Goal: Use online tool/utility: Utilize a website feature to perform a specific function

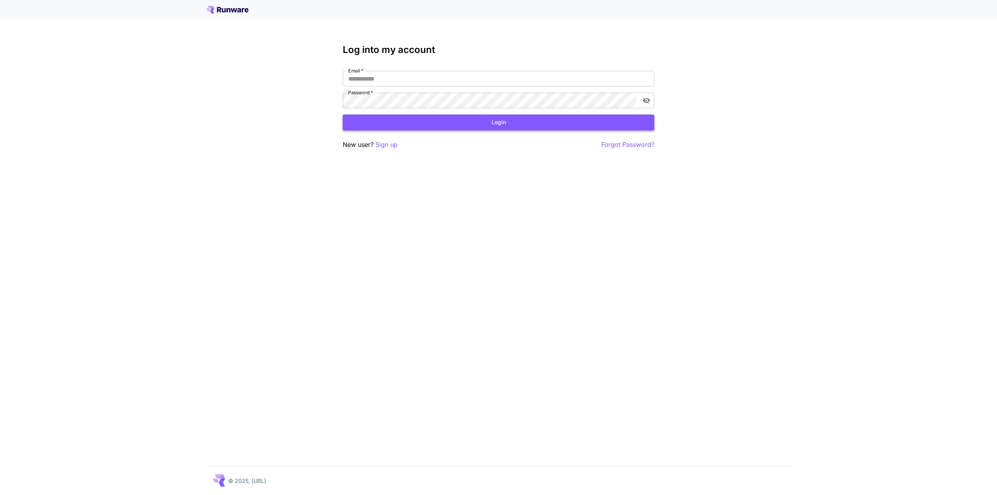
type input "**********"
click at [426, 122] on button "Login" at bounding box center [499, 123] width 312 height 16
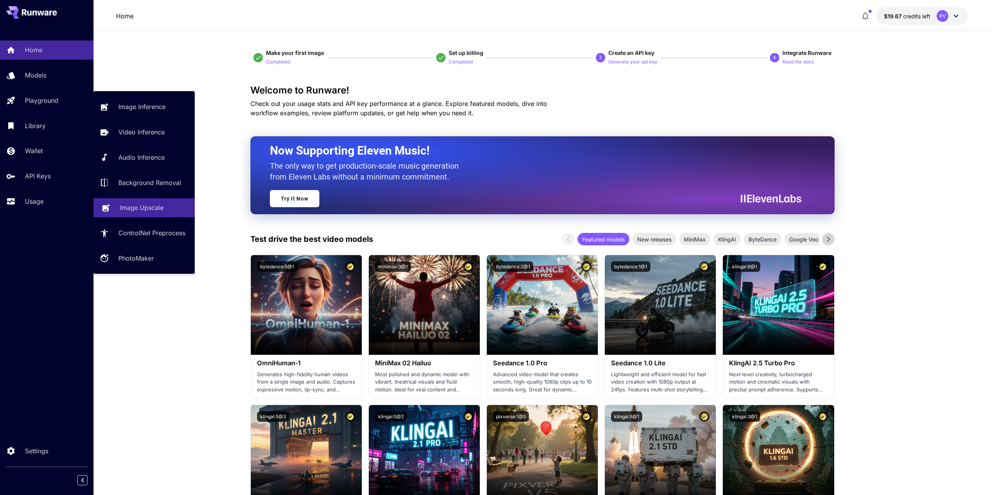
click at [138, 206] on p "Image Upscale" at bounding box center [142, 207] width 44 height 9
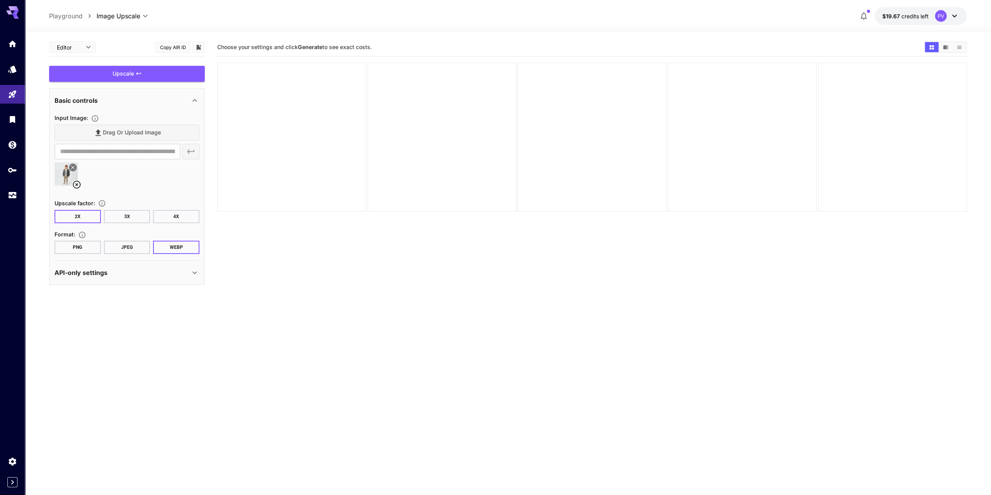
click at [120, 247] on button "JPEG" at bounding box center [127, 247] width 46 height 13
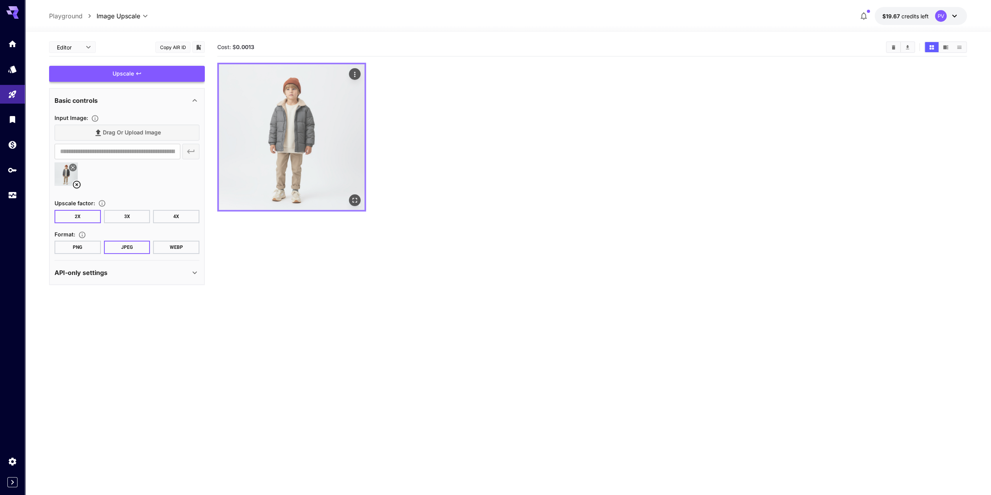
click at [355, 200] on icon "Open in fullscreen" at bounding box center [355, 200] width 8 height 8
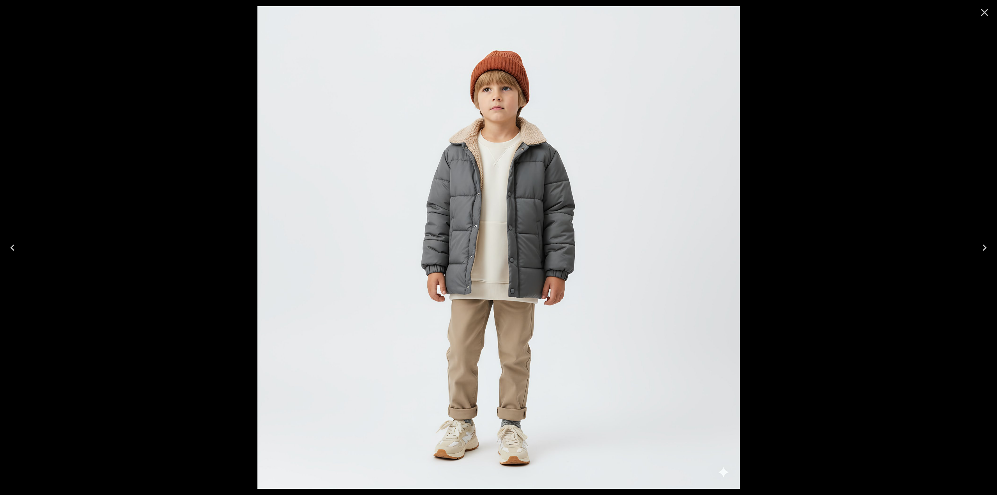
click at [125, 58] on div at bounding box center [498, 247] width 997 height 495
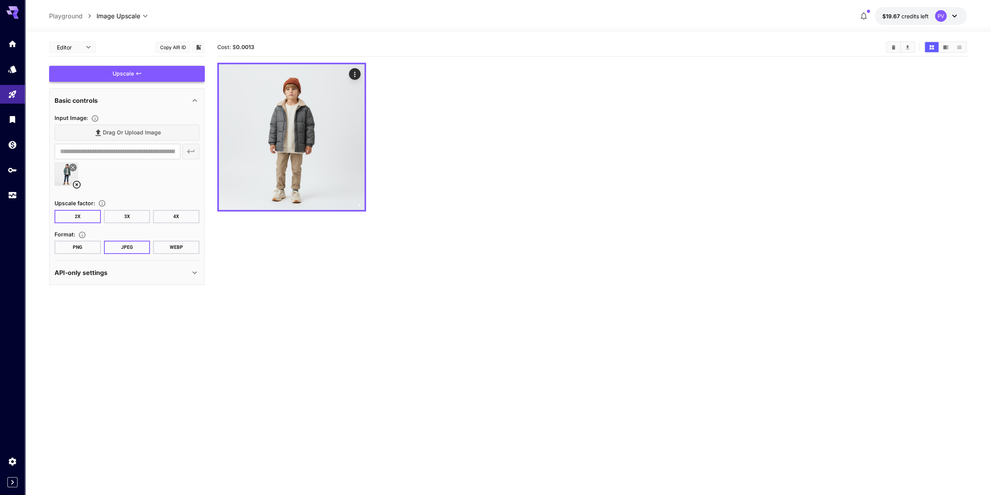
click at [174, 215] on button "4X" at bounding box center [176, 216] width 46 height 13
click at [130, 72] on div "Upscale" at bounding box center [127, 74] width 156 height 16
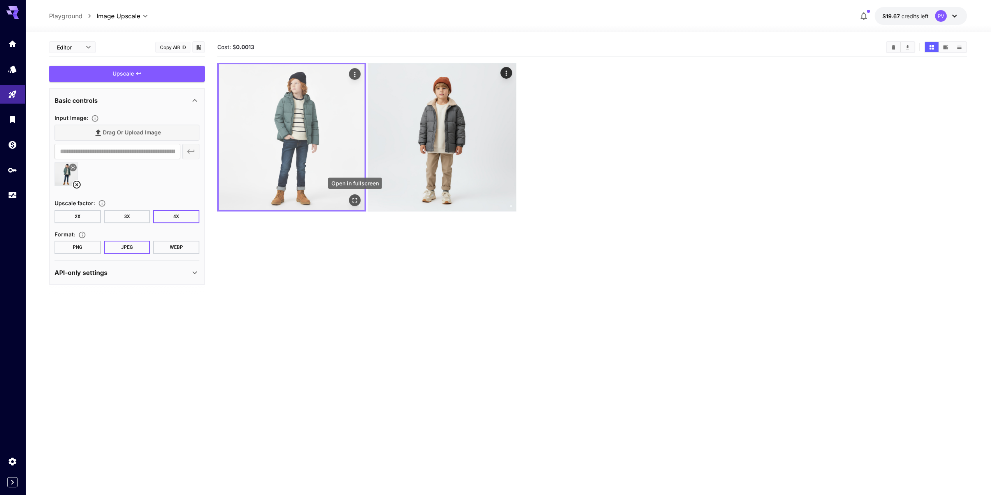
click at [356, 199] on icon "Open in fullscreen" at bounding box center [355, 200] width 8 height 8
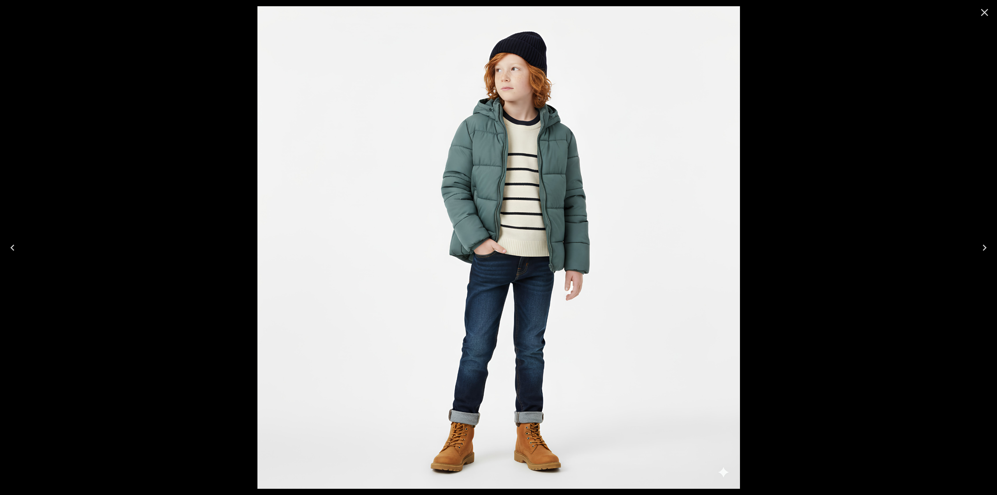
click at [989, 12] on icon "Close" at bounding box center [984, 12] width 12 height 12
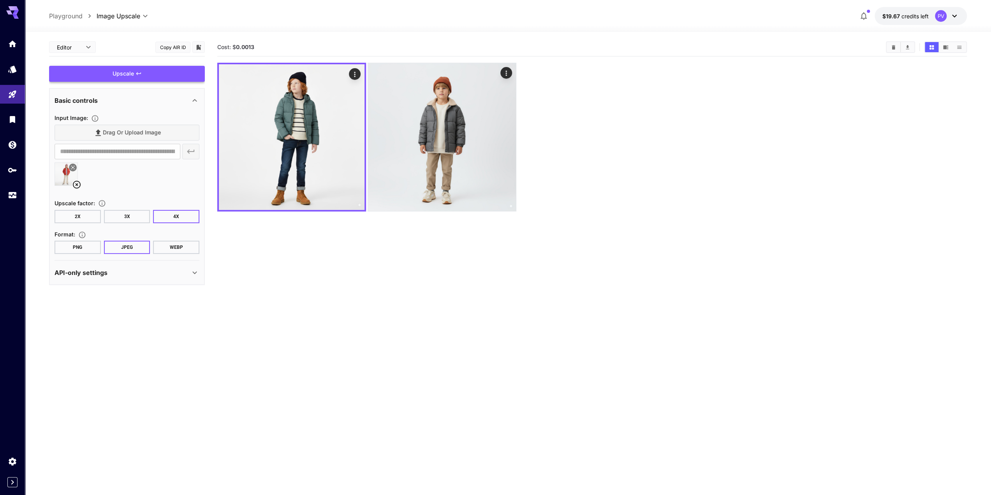
click at [132, 71] on div "Upscale" at bounding box center [127, 74] width 156 height 16
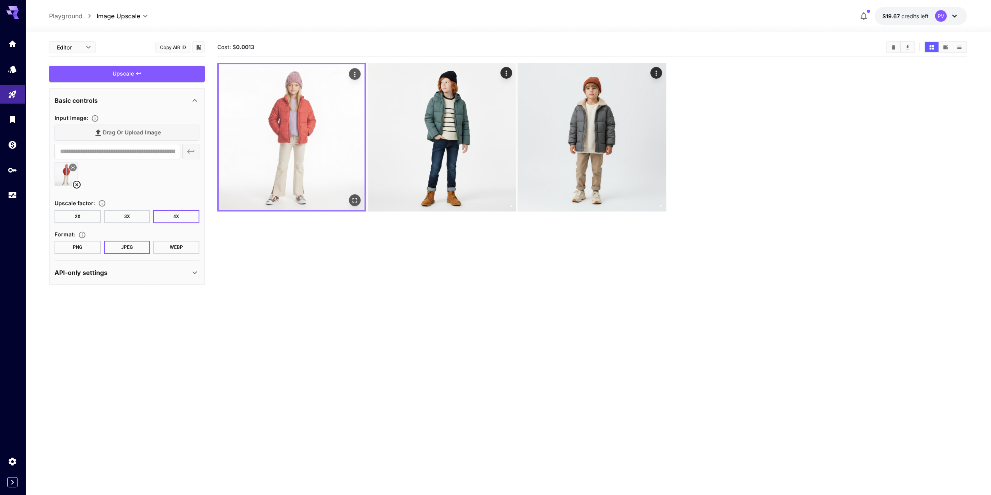
click at [337, 173] on img at bounding box center [292, 137] width 146 height 146
click at [357, 199] on icon "Open in fullscreen" at bounding box center [355, 200] width 5 height 5
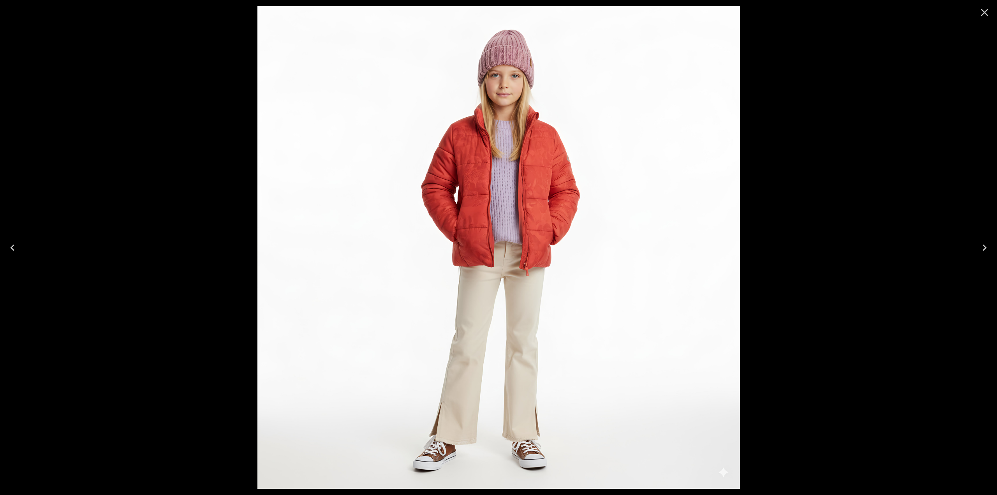
click at [145, 113] on div at bounding box center [498, 247] width 997 height 495
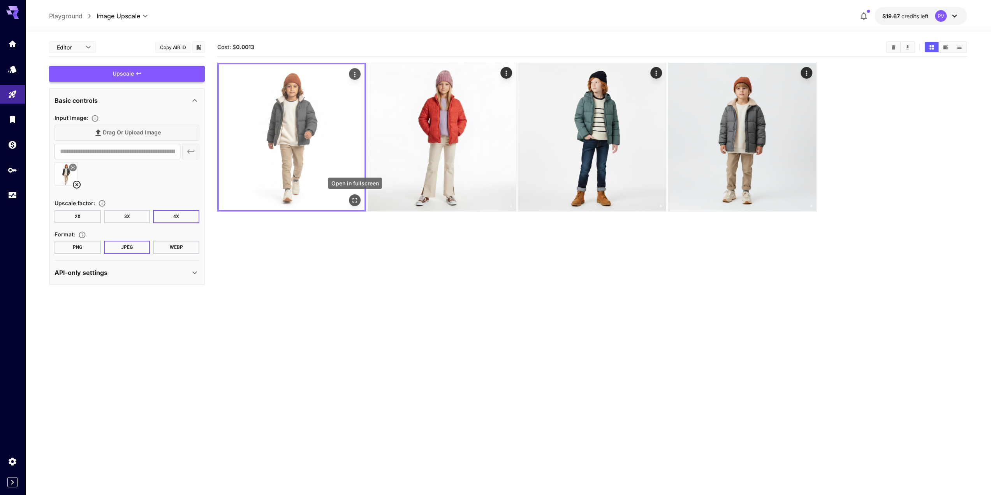
click at [354, 200] on icon "Open in fullscreen" at bounding box center [355, 200] width 8 height 8
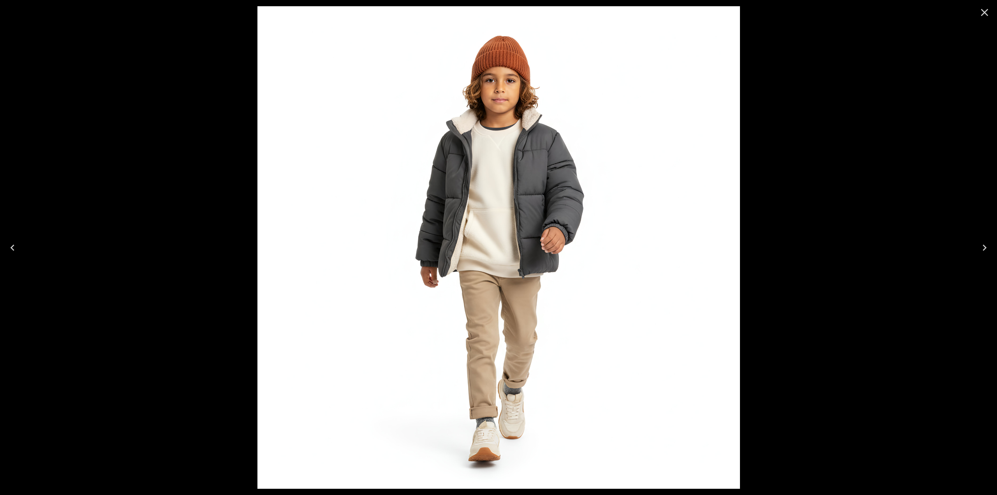
click at [160, 104] on div at bounding box center [498, 247] width 997 height 495
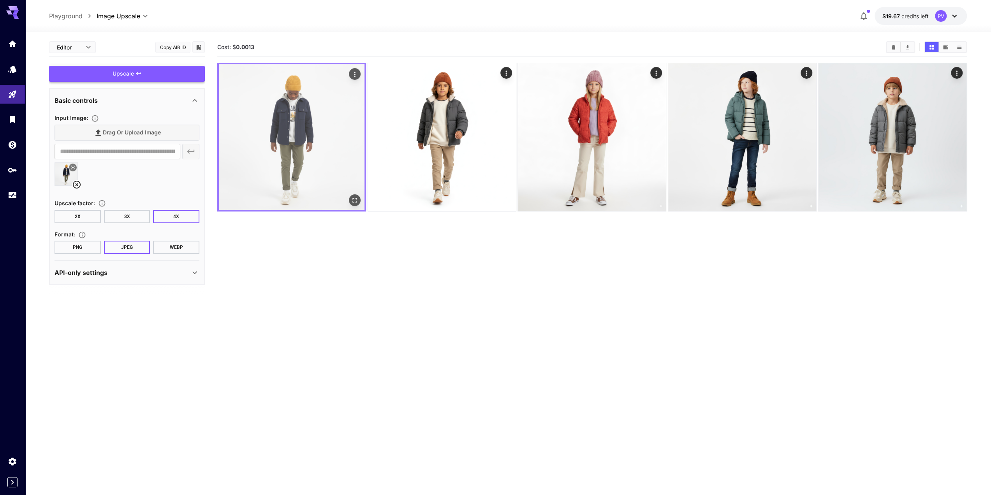
click at [334, 167] on img at bounding box center [292, 137] width 146 height 146
click at [358, 198] on icon "Open in fullscreen" at bounding box center [355, 200] width 8 height 8
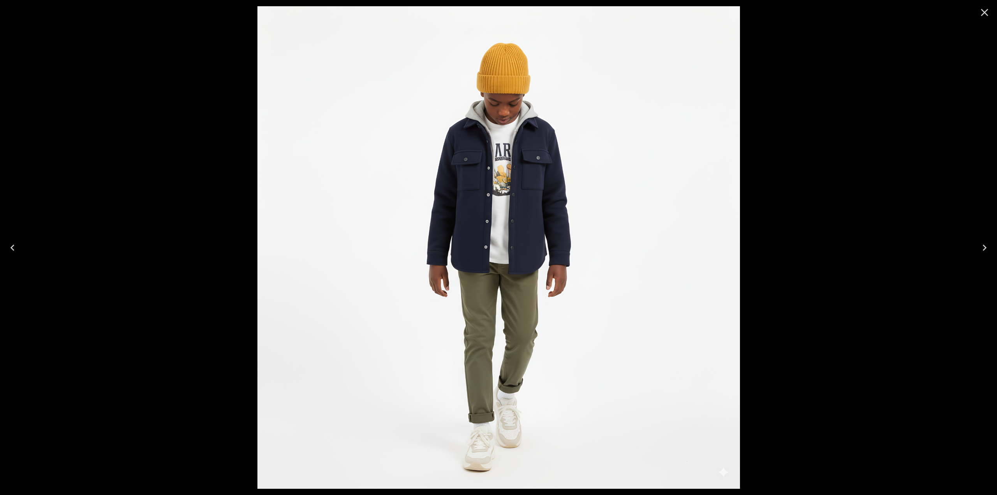
click at [483, 182] on img at bounding box center [498, 247] width 483 height 483
click at [983, 13] on icon "Close" at bounding box center [984, 12] width 7 height 7
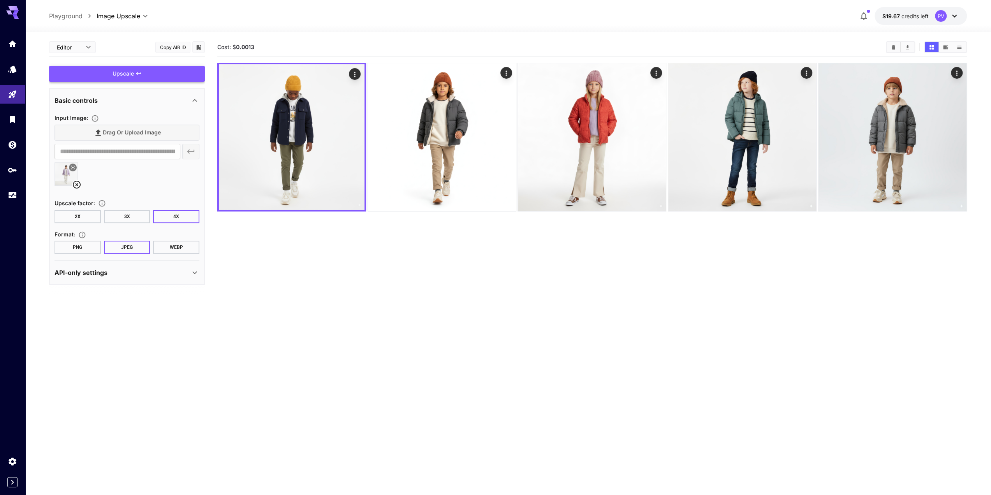
click at [156, 74] on div "Upscale" at bounding box center [127, 74] width 156 height 16
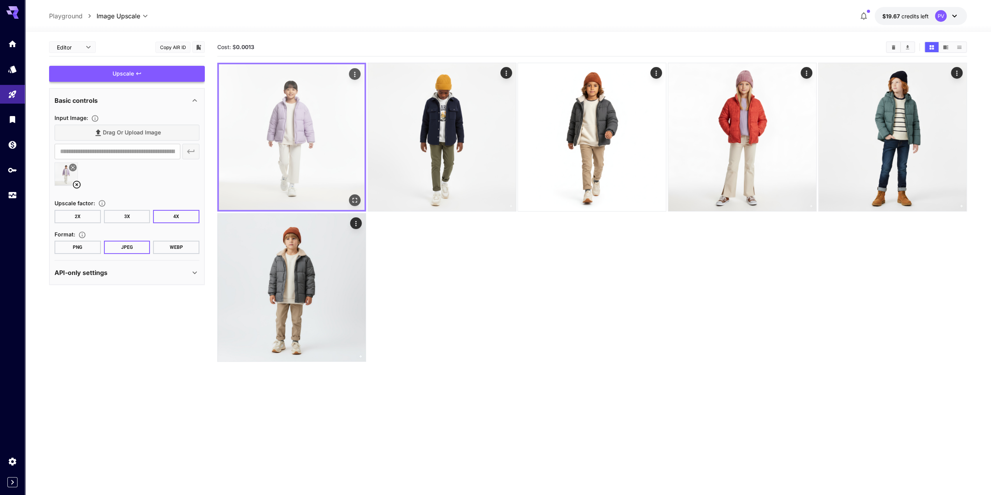
click at [354, 197] on icon "Open in fullscreen" at bounding box center [355, 200] width 8 height 8
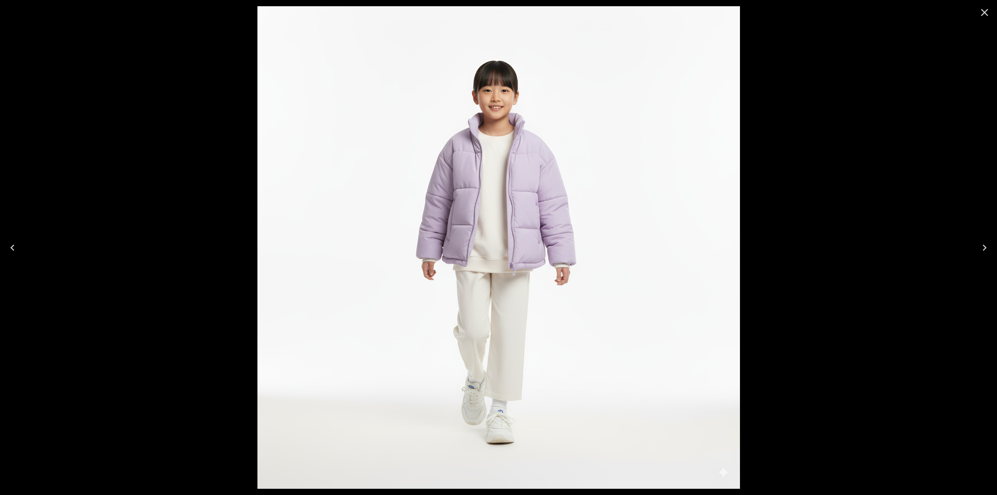
click at [493, 150] on img at bounding box center [498, 247] width 483 height 483
click at [981, 12] on icon "Close" at bounding box center [984, 12] width 12 height 12
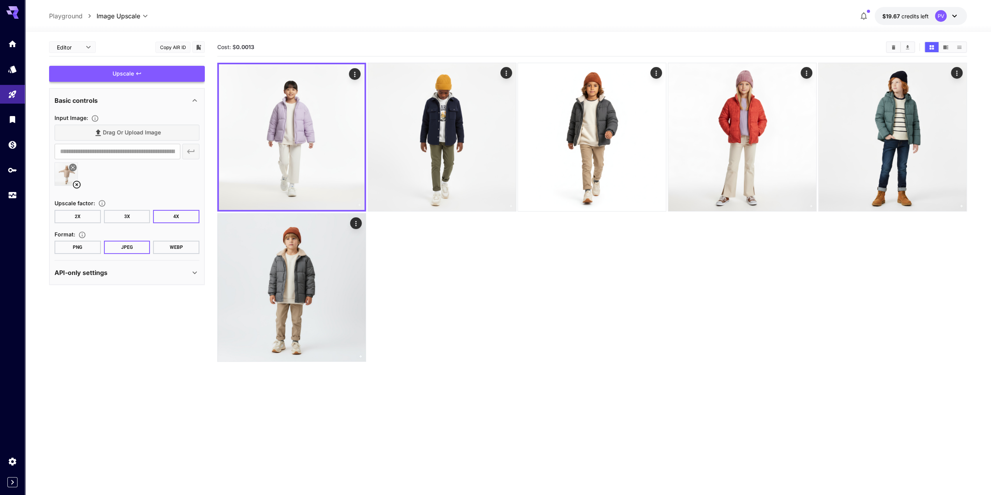
click at [148, 75] on div "Upscale" at bounding box center [127, 74] width 156 height 16
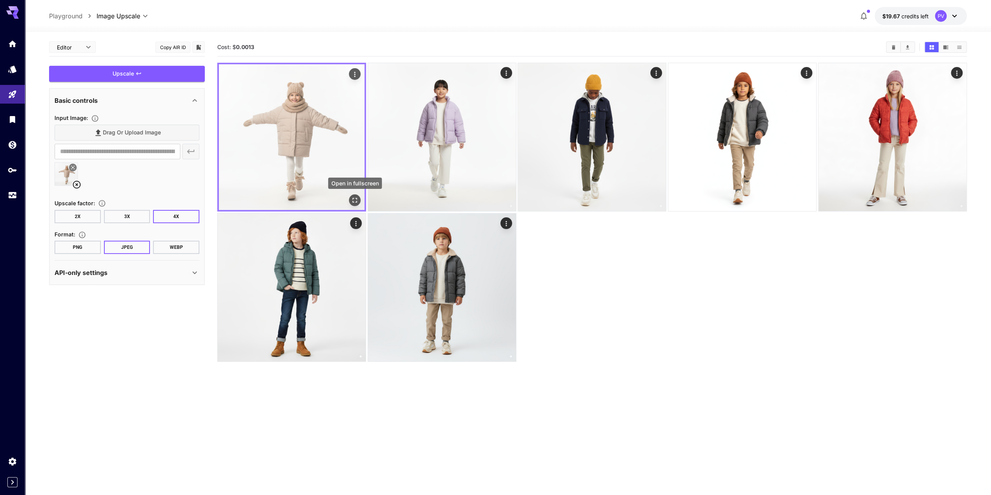
click at [356, 200] on icon "Open in fullscreen" at bounding box center [355, 200] width 8 height 8
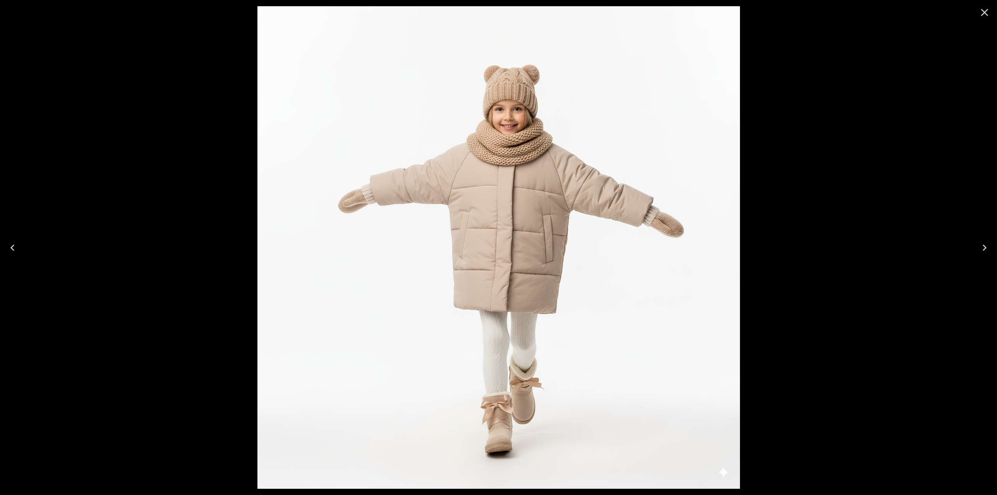
click at [989, 12] on icon "Close" at bounding box center [984, 12] width 12 height 12
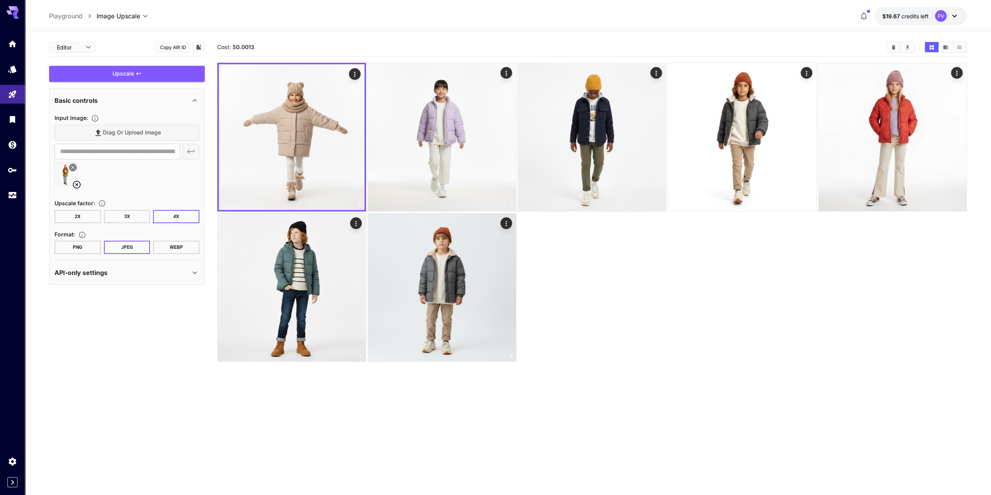
drag, startPoint x: 160, startPoint y: 78, endPoint x: 170, endPoint y: 84, distance: 11.9
click at [160, 78] on div "Upscale" at bounding box center [127, 74] width 156 height 16
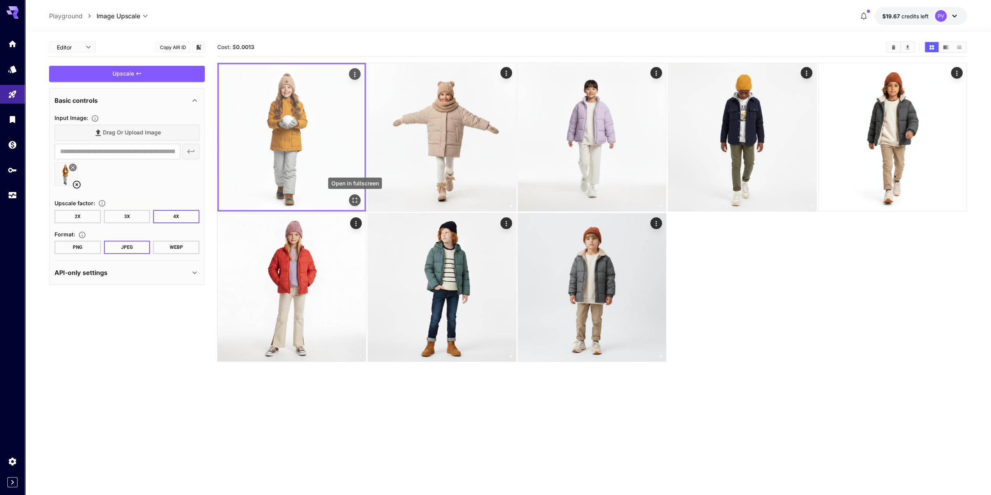
click at [356, 202] on icon "Open in fullscreen" at bounding box center [355, 200] width 5 height 5
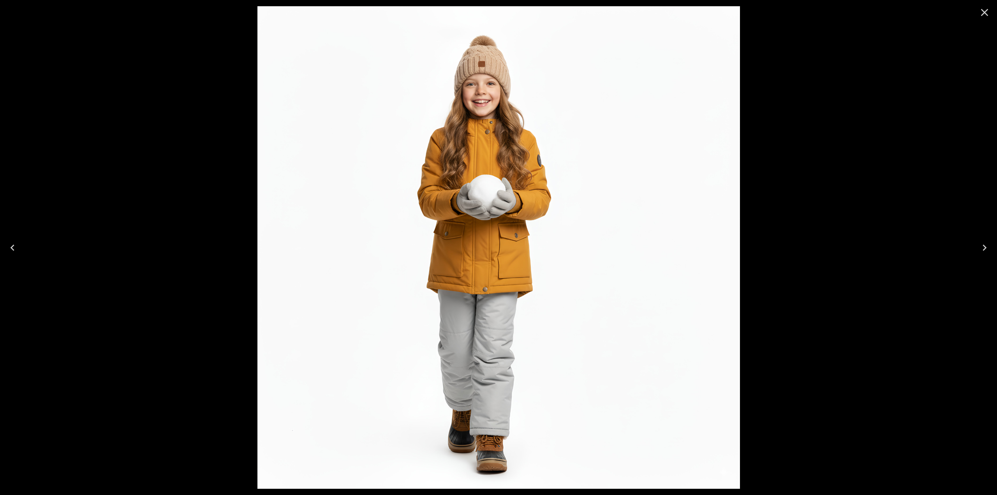
click at [986, 14] on icon "Close" at bounding box center [984, 12] width 7 height 7
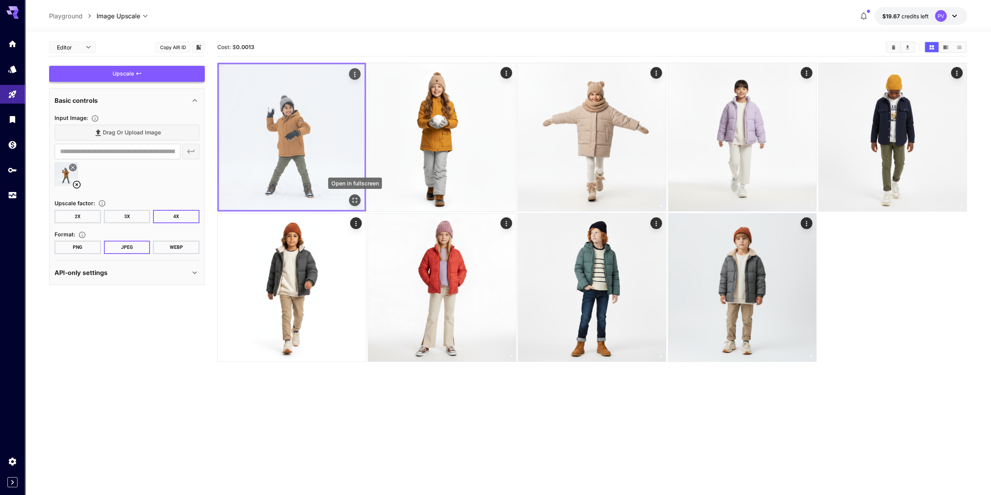
click at [356, 201] on icon "Open in fullscreen" at bounding box center [355, 200] width 8 height 8
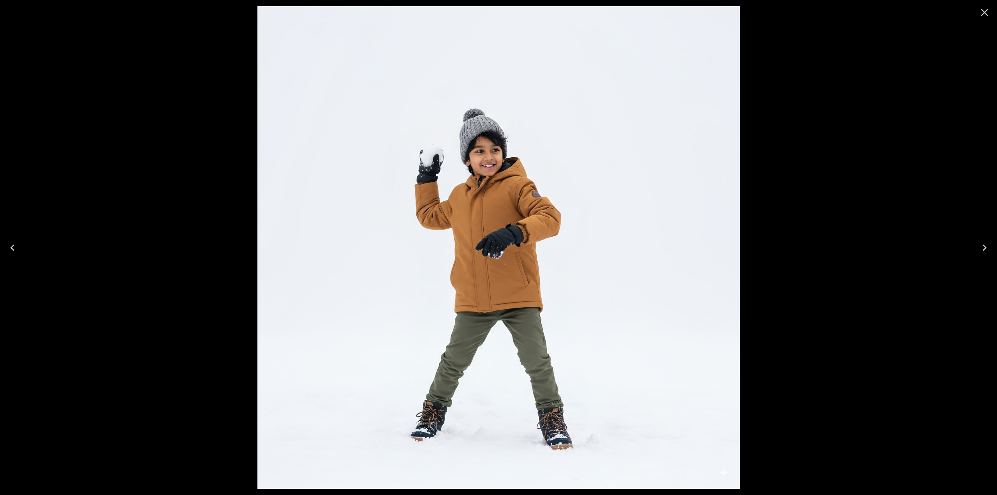
click at [474, 190] on img at bounding box center [498, 247] width 483 height 483
click at [824, 221] on div at bounding box center [498, 247] width 997 height 495
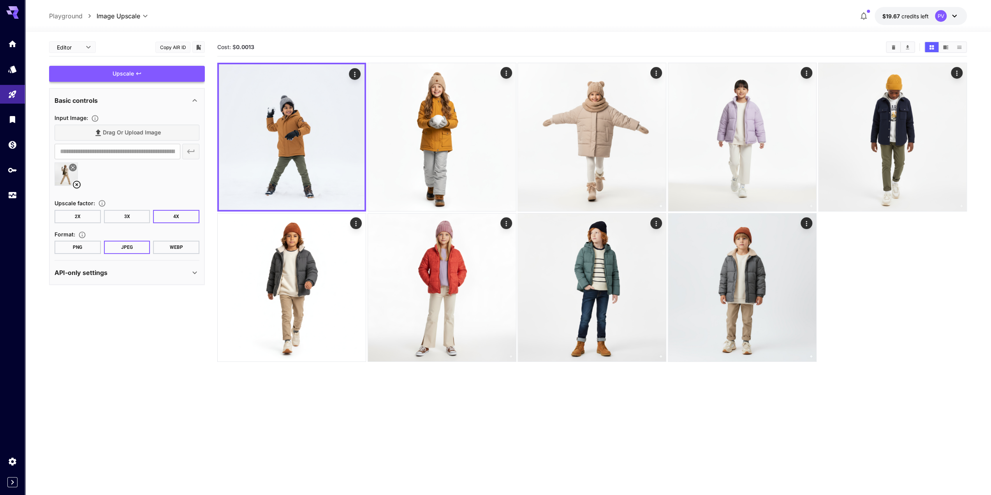
click at [132, 73] on div "Upscale" at bounding box center [127, 74] width 156 height 16
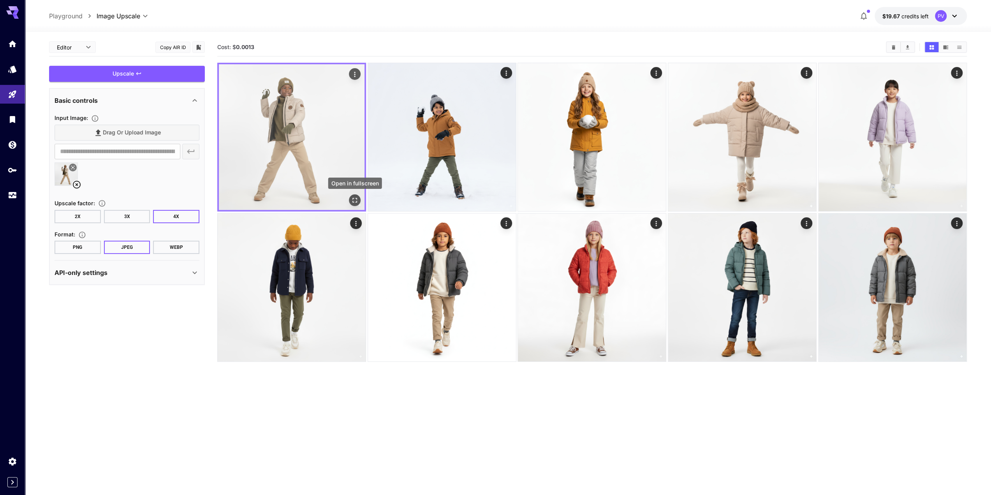
click at [353, 198] on icon "Open in fullscreen" at bounding box center [355, 200] width 5 height 5
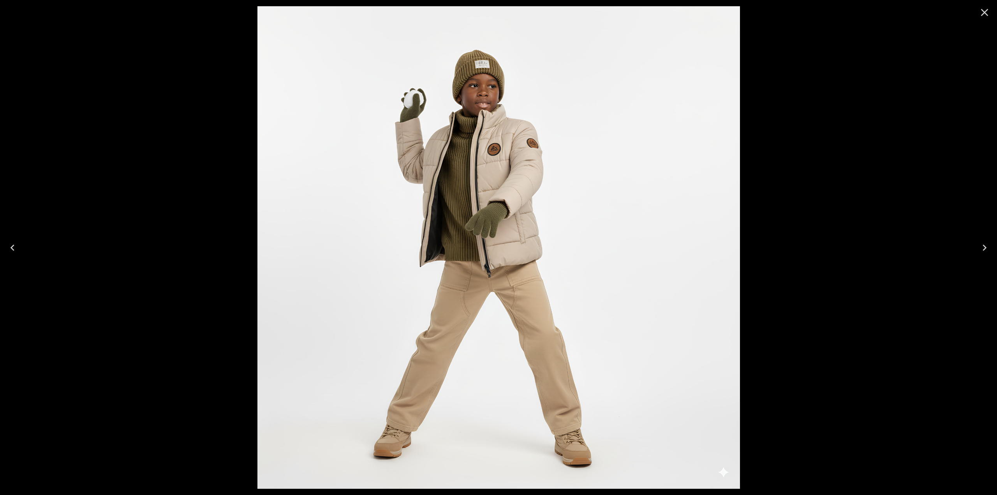
click at [972, 32] on div at bounding box center [498, 247] width 997 height 495
click at [984, 5] on button "Close" at bounding box center [984, 12] width 19 height 19
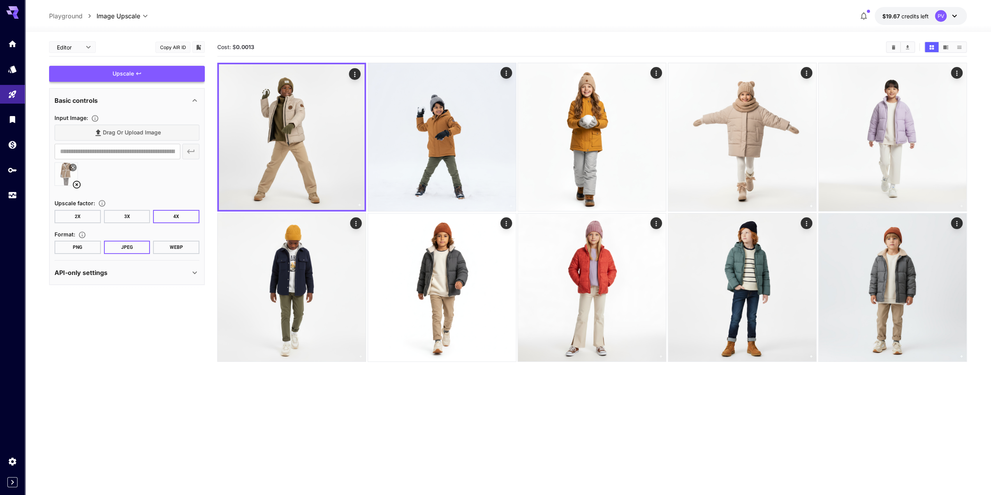
click at [143, 76] on div "Upscale" at bounding box center [127, 74] width 156 height 16
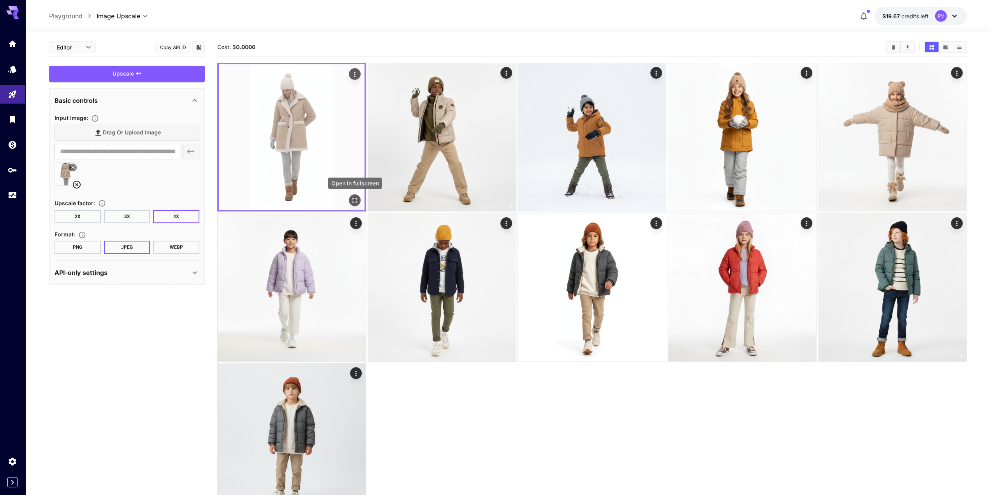
click at [354, 200] on icon "Open in fullscreen" at bounding box center [355, 200] width 8 height 8
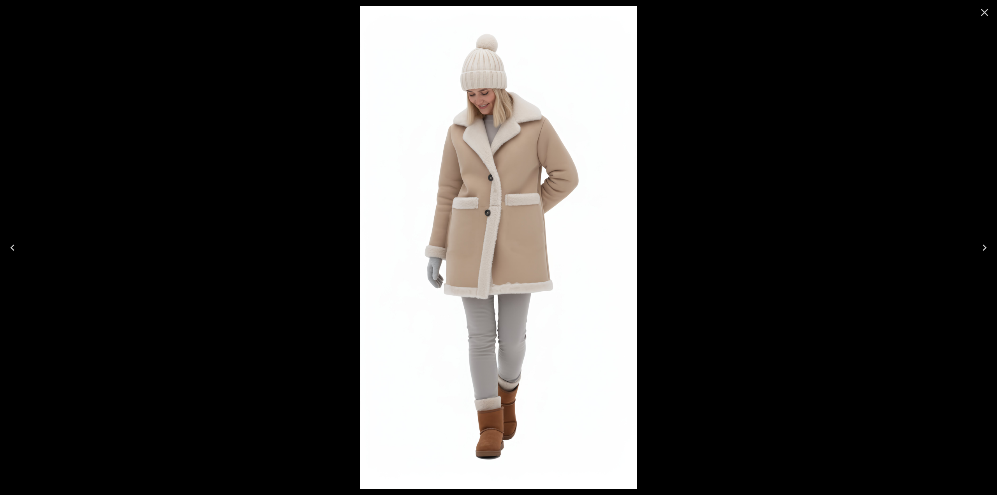
click at [354, 201] on div at bounding box center [498, 247] width 997 height 495
click at [776, 175] on div at bounding box center [498, 247] width 997 height 495
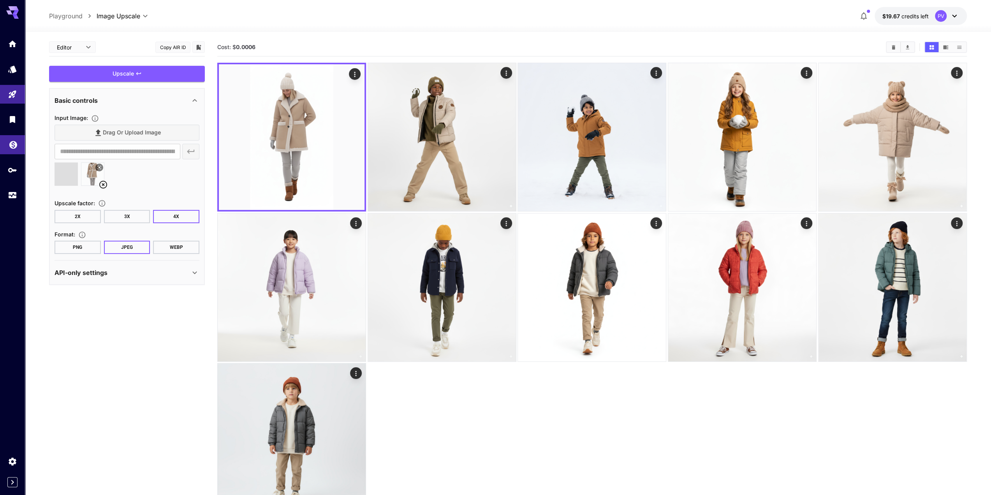
type input "**********"
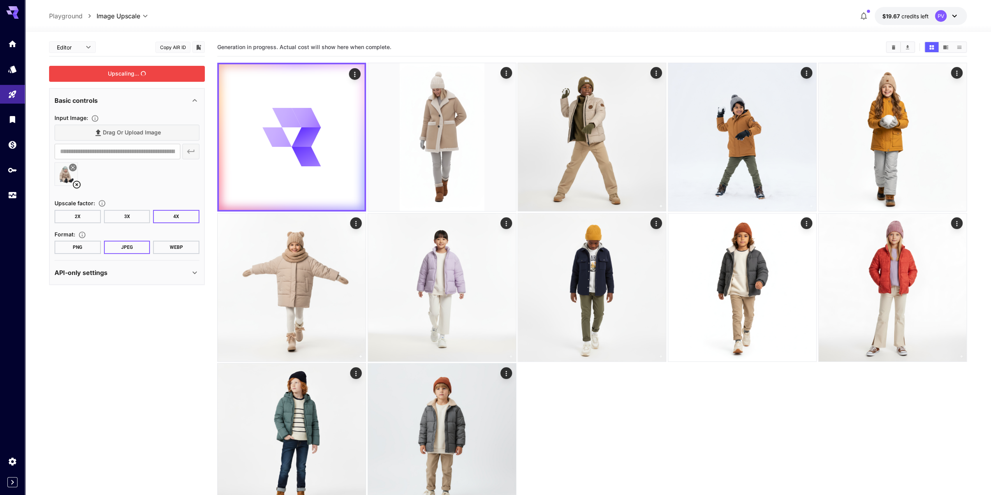
click at [132, 69] on div "Upscaling..." at bounding box center [127, 74] width 156 height 16
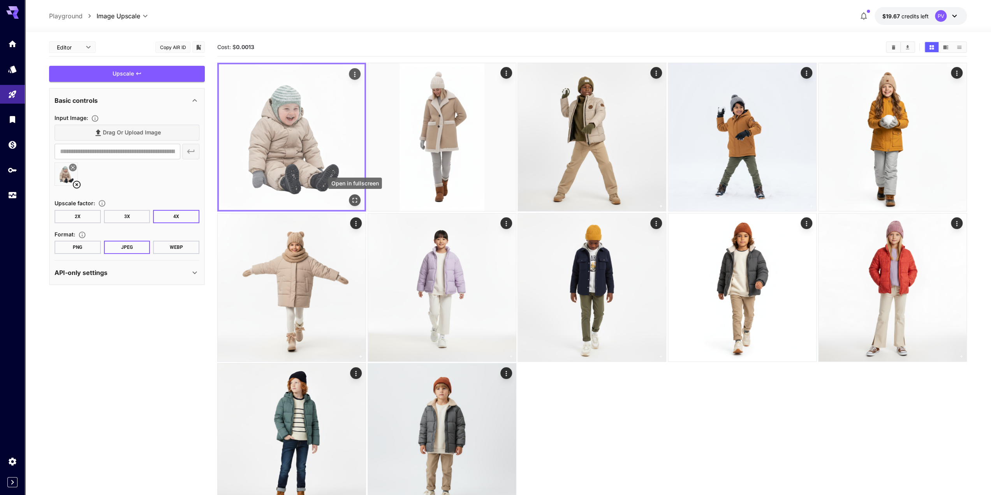
click at [357, 200] on icon "Open in fullscreen" at bounding box center [355, 200] width 8 height 8
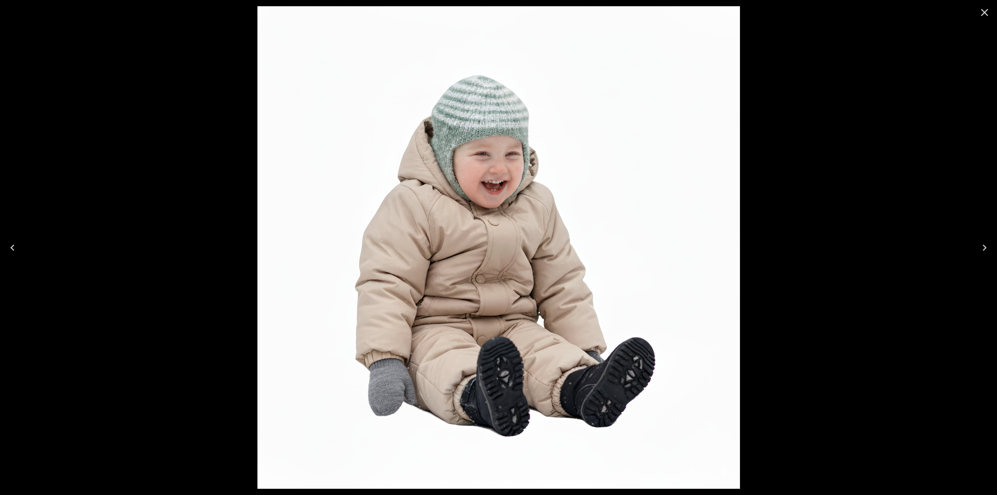
click at [135, 149] on div at bounding box center [498, 247] width 997 height 495
click at [982, 8] on icon "Close" at bounding box center [984, 12] width 12 height 12
